Goal: Information Seeking & Learning: Learn about a topic

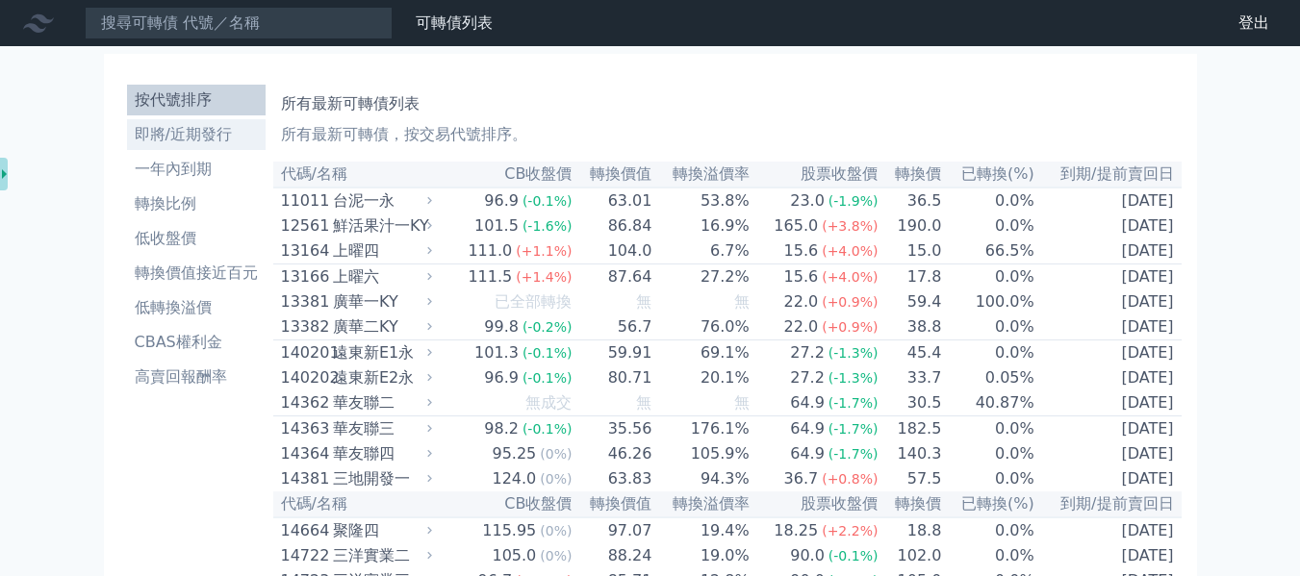
click at [181, 143] on li "即將/近期發行" at bounding box center [196, 134] width 139 height 23
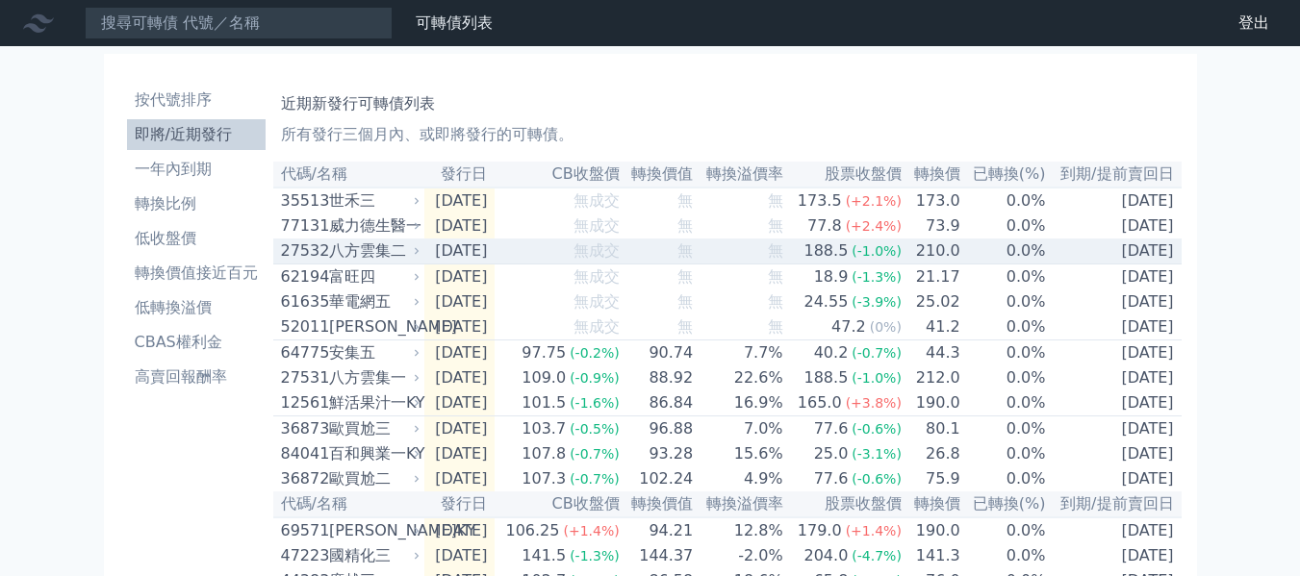
click at [376, 260] on div "八方雲集二" at bounding box center [373, 251] width 88 height 23
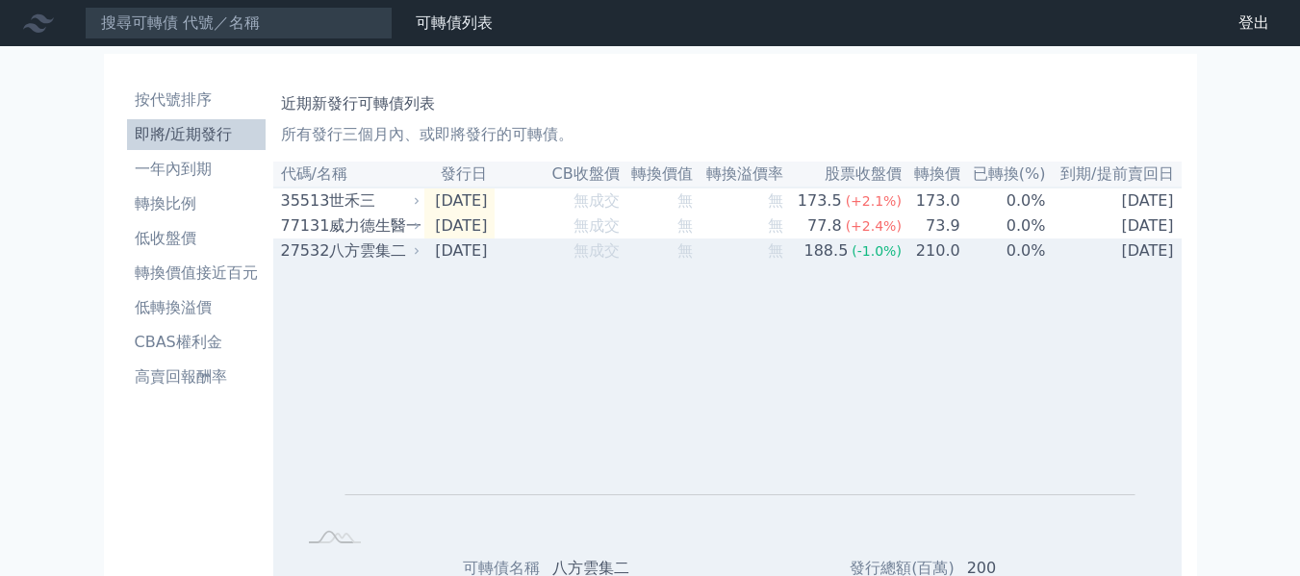
click at [406, 258] on div "八方雲集二" at bounding box center [373, 251] width 88 height 23
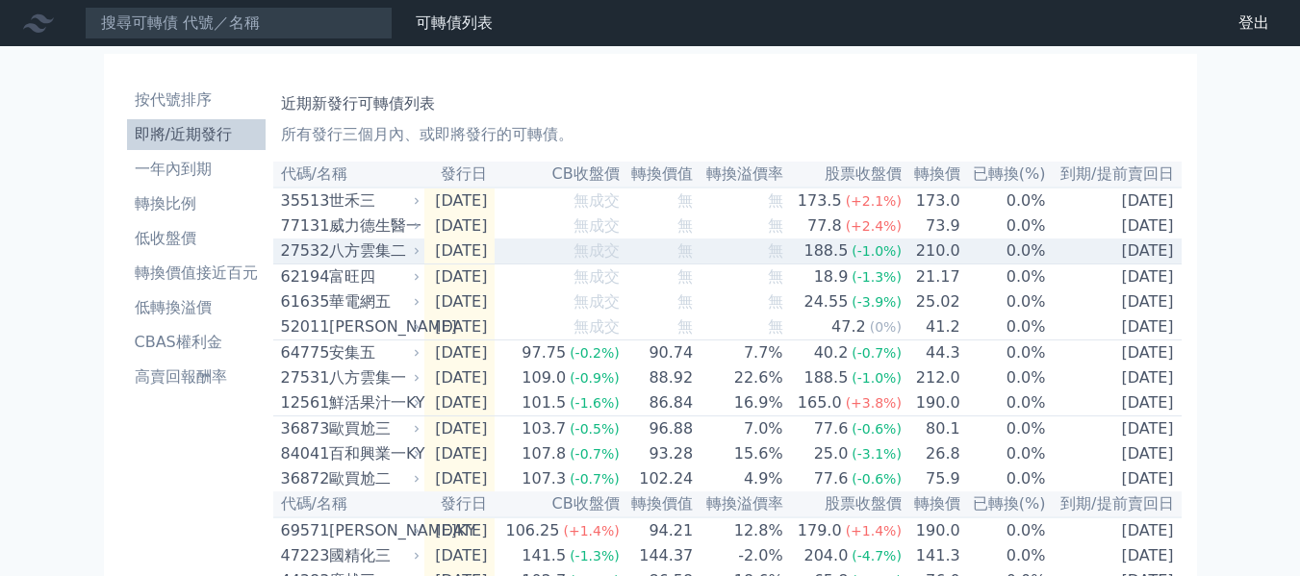
click at [406, 258] on div "八方雲集二" at bounding box center [373, 251] width 88 height 23
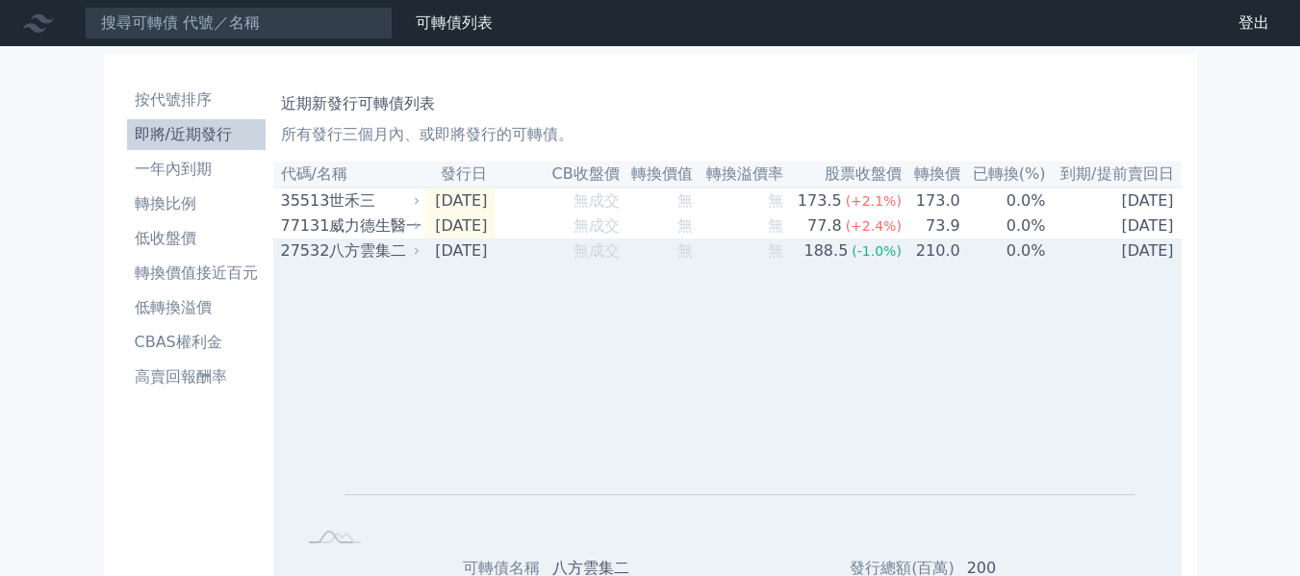
click at [406, 258] on div "八方雲集二" at bounding box center [373, 251] width 88 height 23
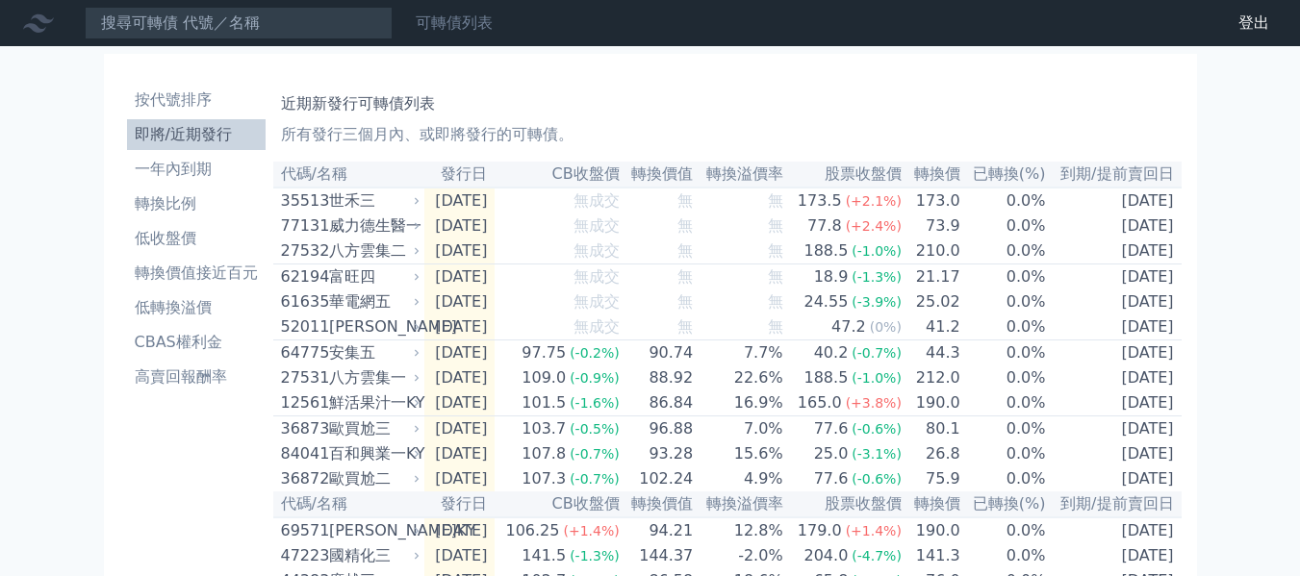
click at [487, 12] on div "可轉債列表" at bounding box center [454, 23] width 92 height 23
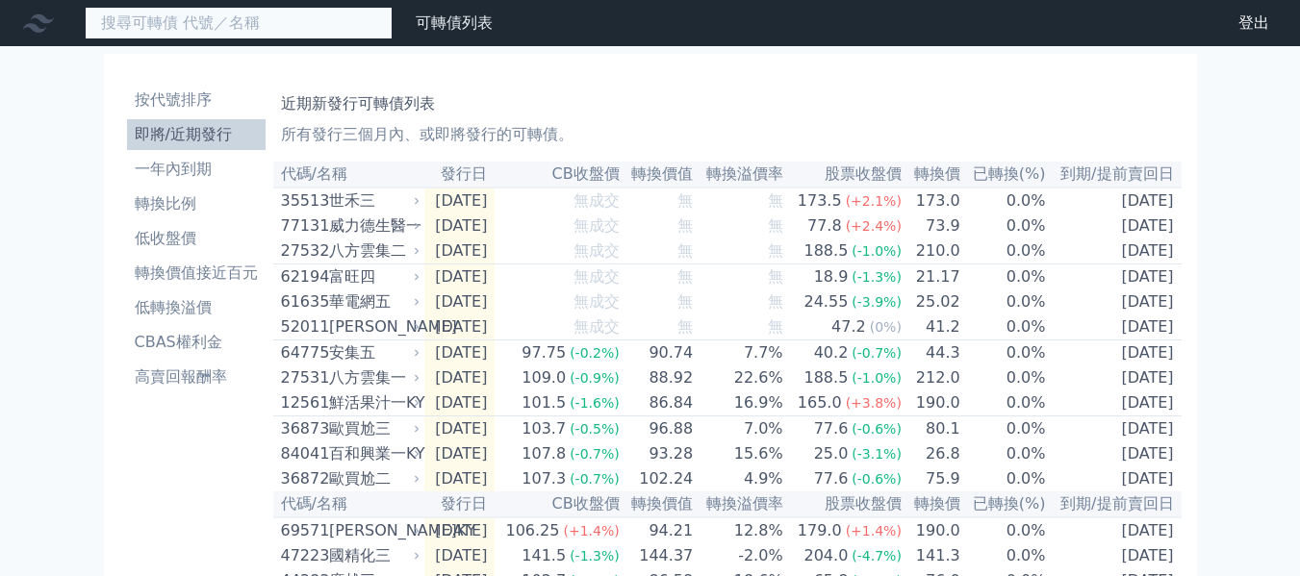
click at [299, 37] on input at bounding box center [239, 23] width 308 height 33
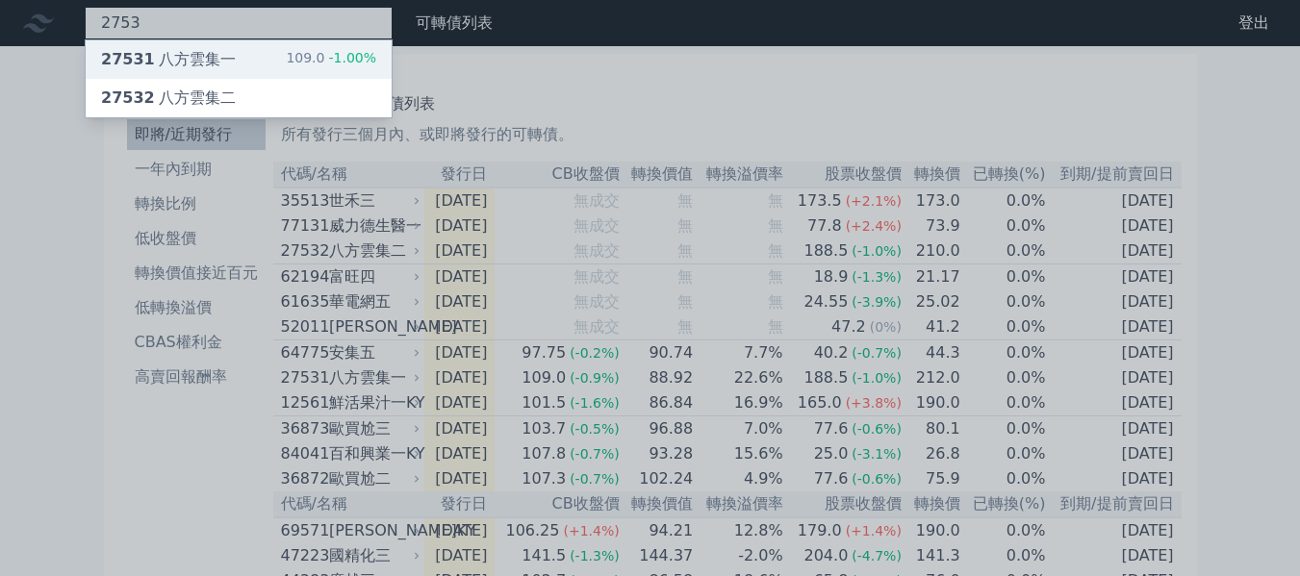
type input "2753"
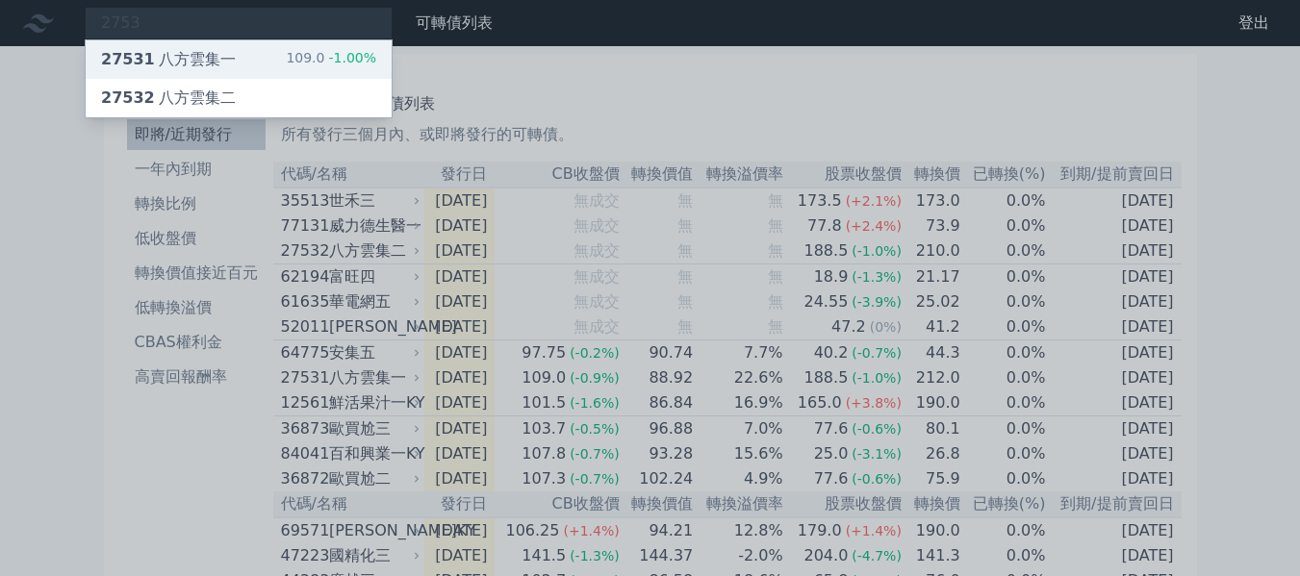
click at [299, 51] on div "109.0 -1.00%" at bounding box center [331, 59] width 90 height 23
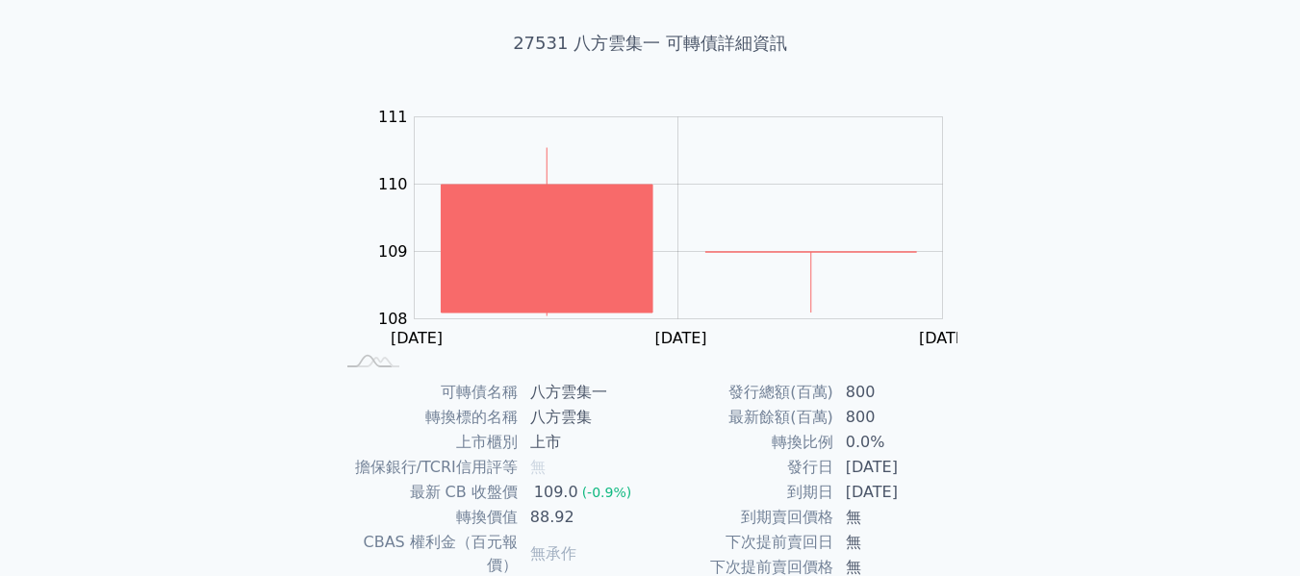
scroll to position [96, 0]
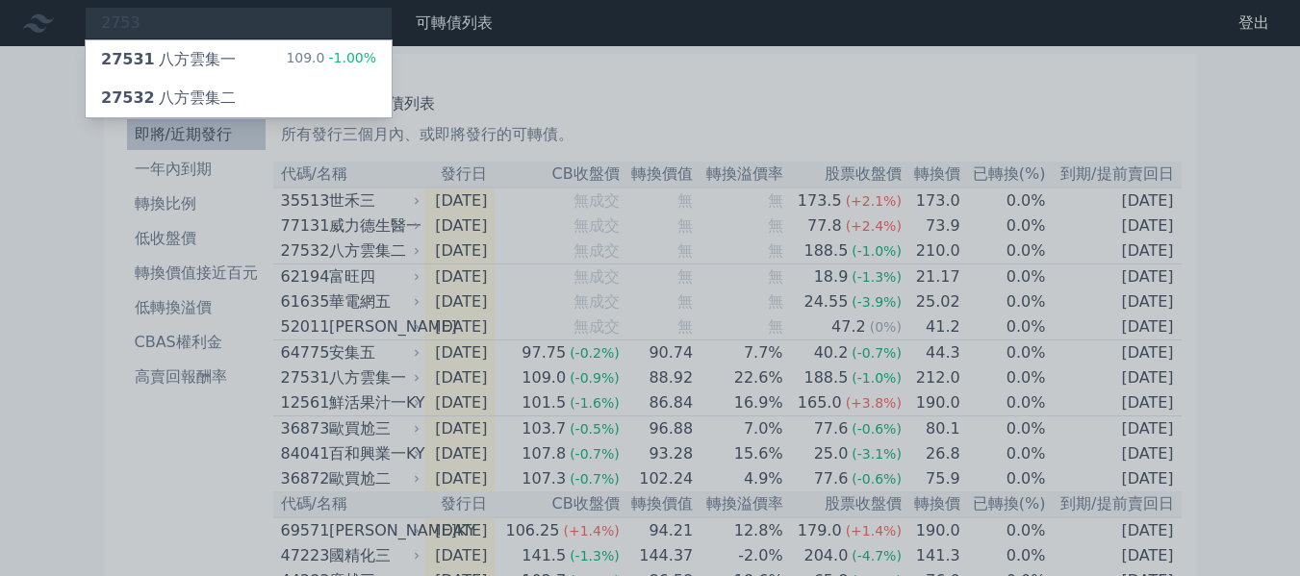
click at [55, 353] on div at bounding box center [650, 288] width 1300 height 576
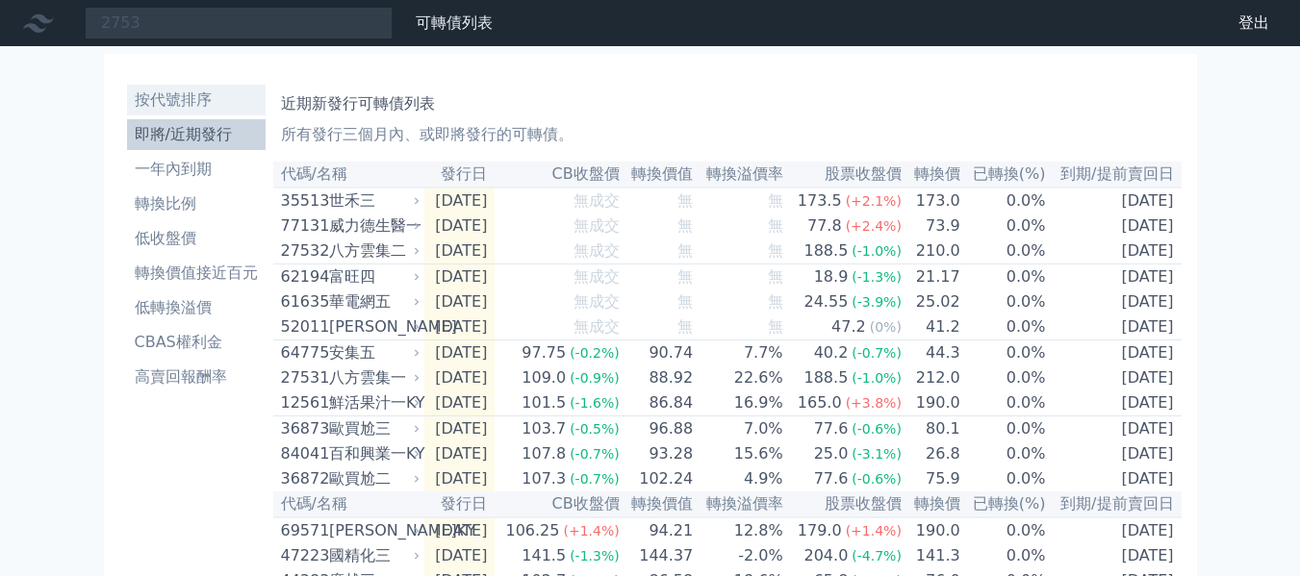
click at [199, 96] on li "按代號排序" at bounding box center [196, 99] width 139 height 23
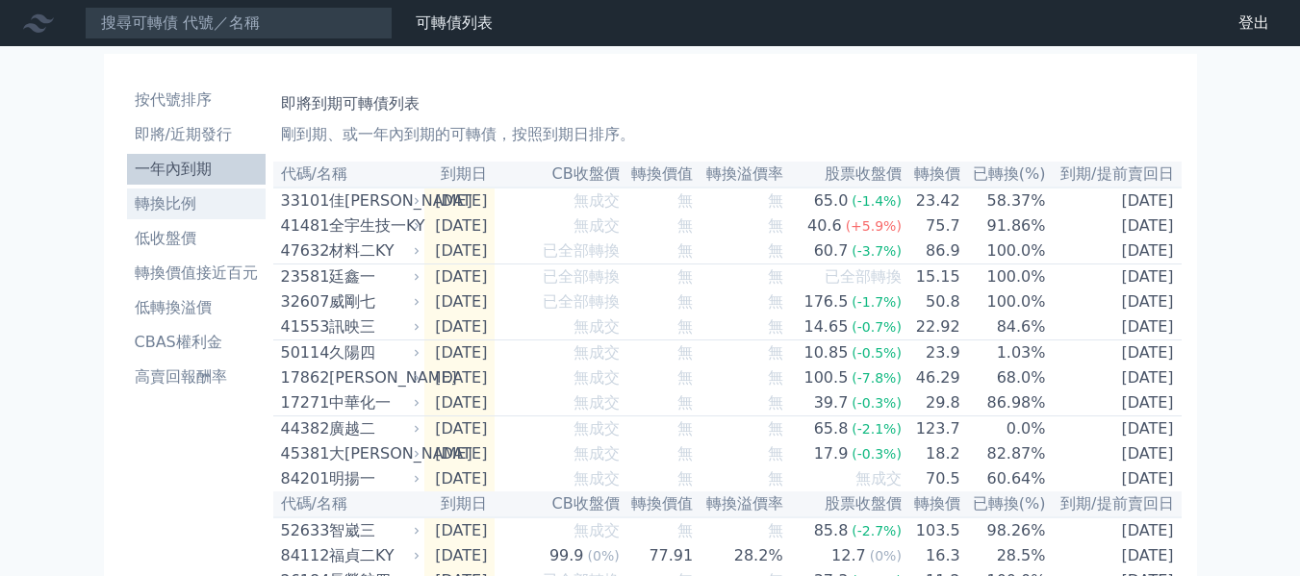
click at [182, 206] on li "轉換比例" at bounding box center [196, 203] width 139 height 23
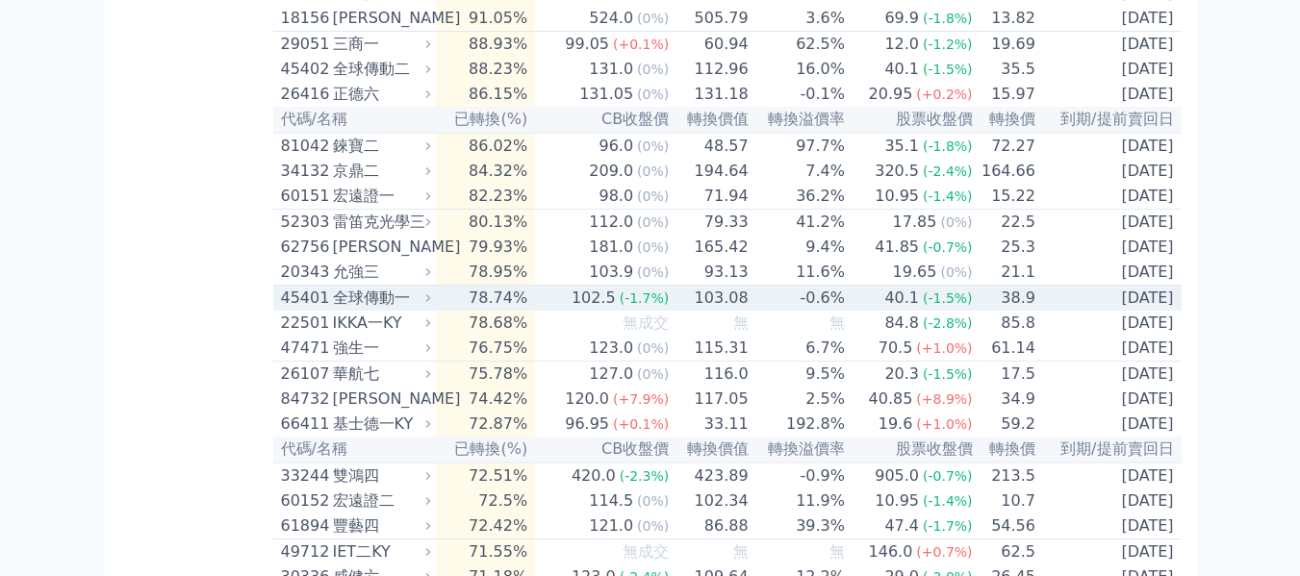
scroll to position [1924, 0]
